Goal: Information Seeking & Learning: Learn about a topic

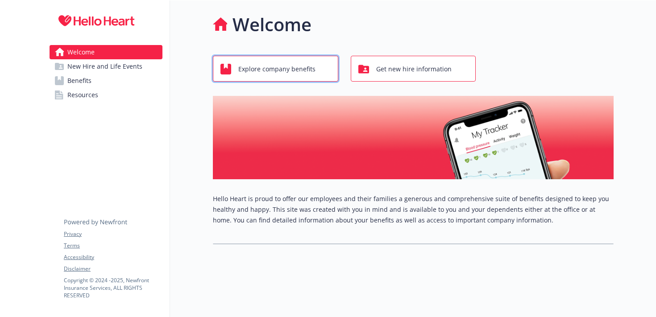
click at [310, 68] on span "Explore company benefits" at bounding box center [276, 69] width 77 height 17
click at [303, 70] on span "Explore company benefits" at bounding box center [276, 69] width 77 height 17
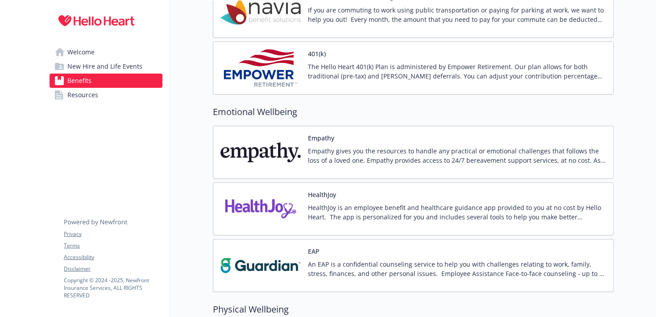
scroll to position [1222, 0]
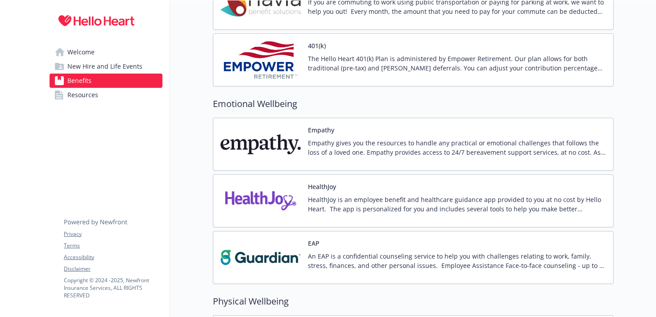
click at [326, 49] on div "401(k) The Hello Heart 401(k) Plan is administered by Empower Retirement. Our p…" at bounding box center [457, 60] width 298 height 38
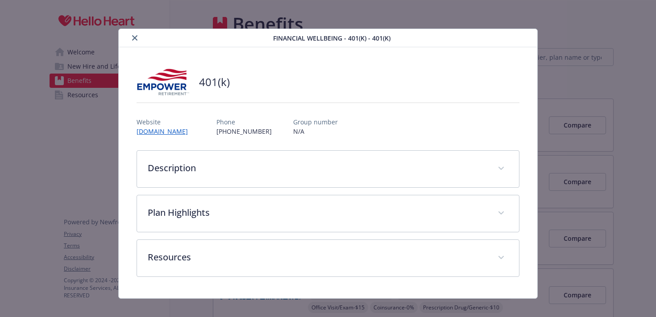
scroll to position [1222, 0]
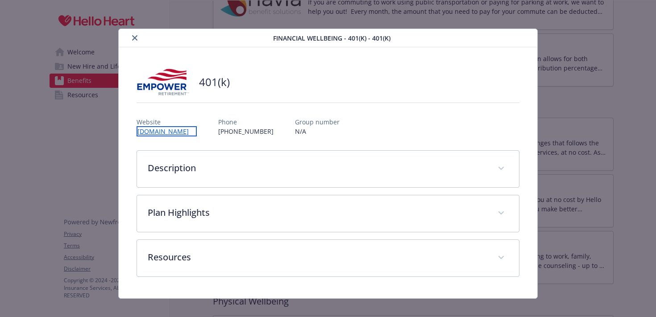
click at [197, 131] on link "[DOMAIN_NAME]" at bounding box center [166, 131] width 60 height 10
click at [136, 37] on icon "close" at bounding box center [134, 37] width 5 height 5
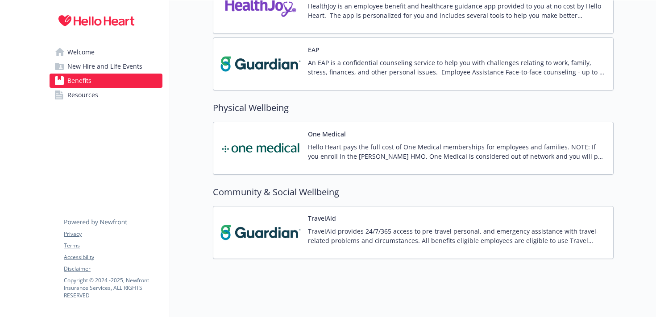
scroll to position [1422, 0]
